Goal: Transaction & Acquisition: Subscribe to service/newsletter

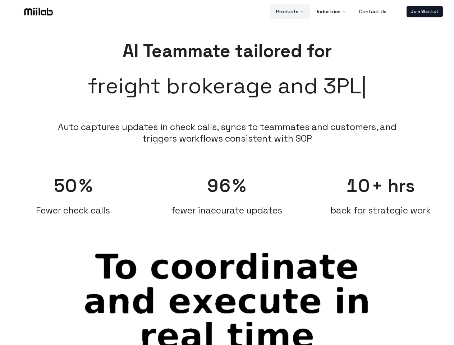
click at [290, 11] on button "Products" at bounding box center [290, 11] width 40 height 14
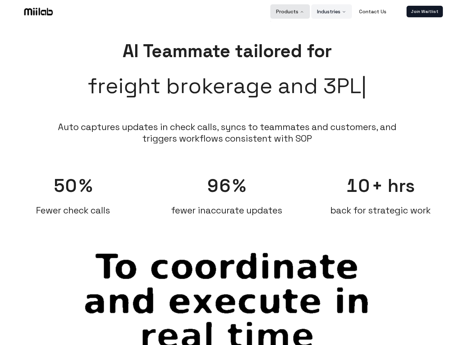
click at [332, 11] on button "Industries" at bounding box center [331, 11] width 41 height 14
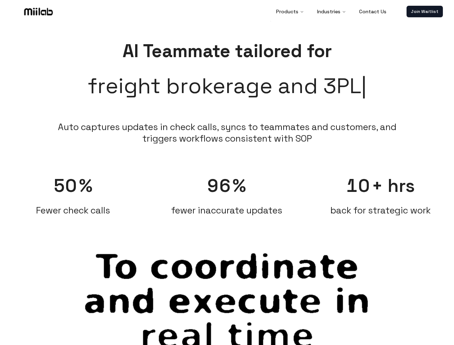
click at [424, 11] on link "Join Waitlist" at bounding box center [424, 11] width 36 height 11
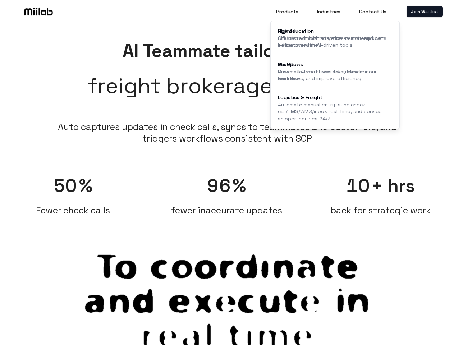
click at [73, 191] on span "50" at bounding box center [66, 185] width 24 height 23
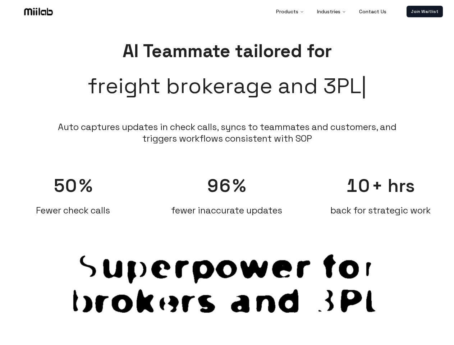
click at [227, 191] on span "96" at bounding box center [219, 185] width 24 height 23
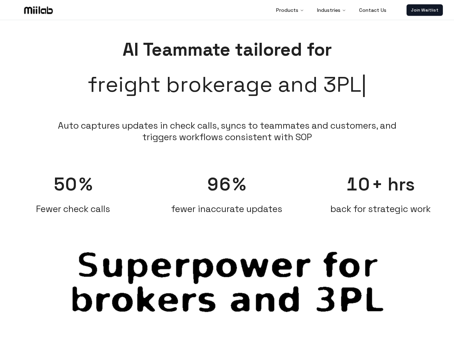
click at [380, 191] on div "10 + hrs back for strategic work" at bounding box center [380, 190] width 147 height 49
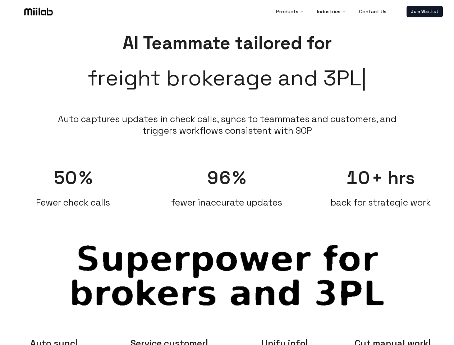
click at [54, 341] on span "Auto sync" at bounding box center [53, 342] width 47 height 11
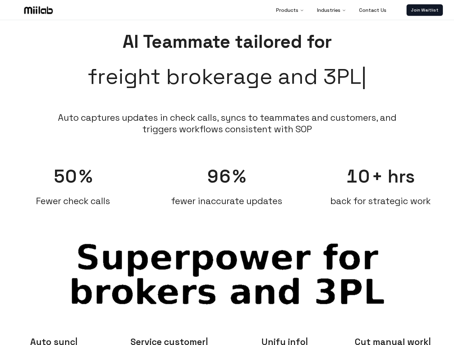
click at [169, 341] on span "Service customer" at bounding box center [169, 341] width 78 height 11
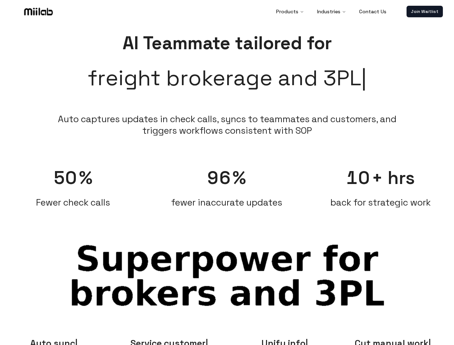
click at [285, 341] on span "Unify info" at bounding box center [284, 342] width 47 height 11
click at [400, 341] on span "Cut manual work" at bounding box center [393, 342] width 76 height 11
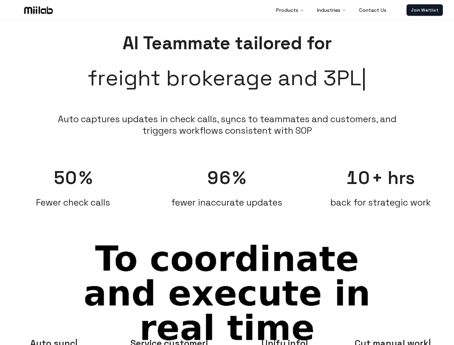
scroll to position [8, 0]
